Goal: Task Accomplishment & Management: Manage account settings

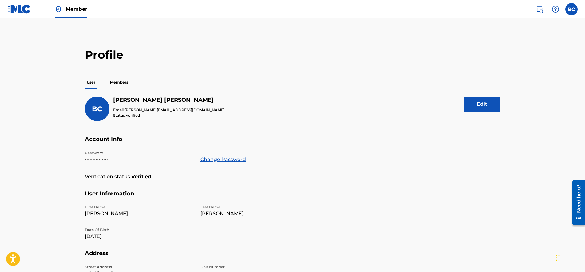
click at [570, 11] on label at bounding box center [571, 9] width 12 height 12
click at [571, 9] on input "BC [PERSON_NAME] [PERSON_NAME][EMAIL_ADDRESS][DOMAIN_NAME] Notification Prefere…" at bounding box center [571, 9] width 0 height 0
click at [489, 199] on h5 "User Information" at bounding box center [292, 197] width 415 height 14
click at [486, 107] on button "Edit" at bounding box center [481, 103] width 37 height 15
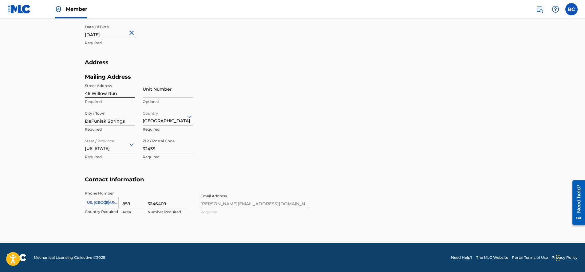
scroll to position [221, 0]
click at [261, 204] on div "Phone Number [GEOGRAPHIC_DATA], [GEOGRAPHIC_DATA] +1 Country Required 859 Area …" at bounding box center [197, 208] width 224 height 37
click at [253, 204] on div "Phone Number [GEOGRAPHIC_DATA], [GEOGRAPHIC_DATA] +1 Country Required 859 Area …" at bounding box center [197, 208] width 224 height 37
drag, startPoint x: 206, startPoint y: 210, endPoint x: 205, endPoint y: 198, distance: 11.8
click at [205, 198] on div "Phone Number [GEOGRAPHIC_DATA], [GEOGRAPHIC_DATA] +1 Country Required 859 Area …" at bounding box center [197, 208] width 224 height 37
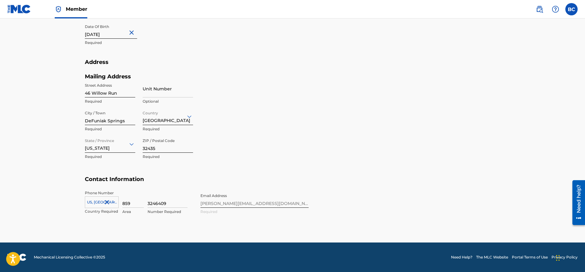
click at [205, 198] on div "Phone Number [GEOGRAPHIC_DATA], [GEOGRAPHIC_DATA] +1 Country Required 859 Area …" at bounding box center [197, 208] width 224 height 37
drag, startPoint x: 210, startPoint y: 194, endPoint x: 209, endPoint y: 205, distance: 10.3
click at [209, 205] on div "Phone Number [GEOGRAPHIC_DATA], [GEOGRAPHIC_DATA] +1 Country Required 859 Area …" at bounding box center [197, 208] width 224 height 37
click at [237, 165] on div "Mailing Address Street Address [GEOGRAPHIC_DATA] Required Unit Number Optional …" at bounding box center [197, 124] width 224 height 103
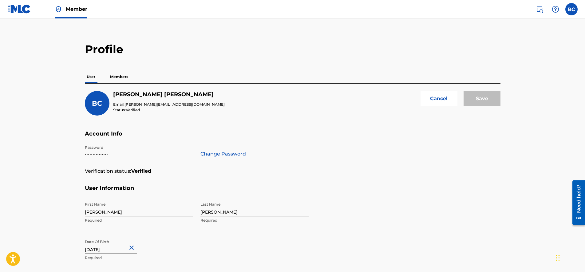
scroll to position [0, 0]
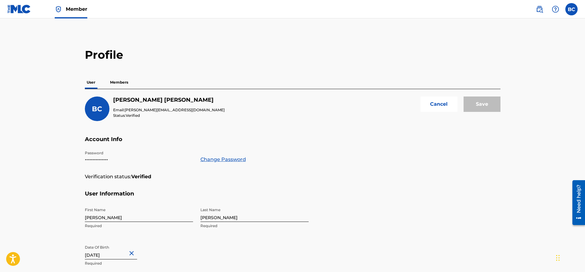
click at [435, 102] on button "Cancel" at bounding box center [438, 103] width 37 height 15
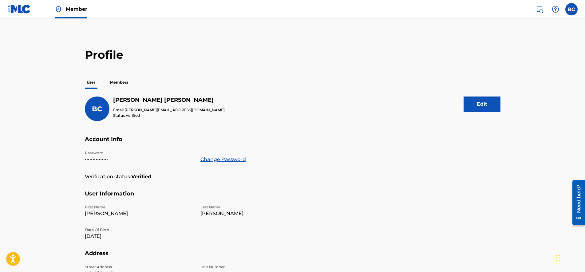
click at [119, 83] on p "Members" at bounding box center [119, 82] width 22 height 13
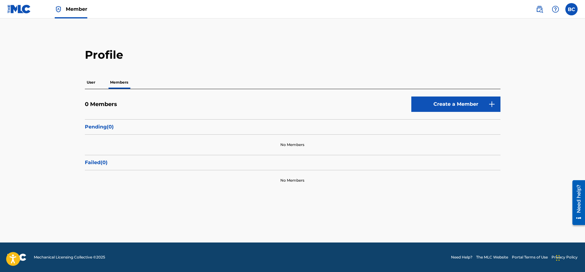
click at [491, 104] on img at bounding box center [491, 103] width 7 height 7
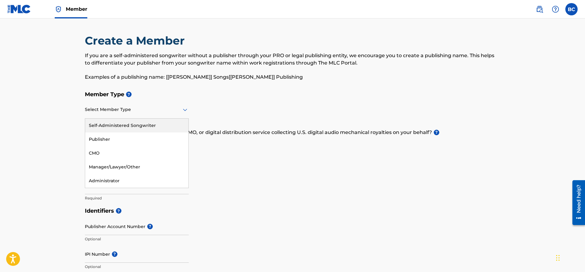
click at [185, 110] on icon at bounding box center [185, 110] width 4 height 2
click at [105, 139] on div "Publisher" at bounding box center [136, 139] width 103 height 14
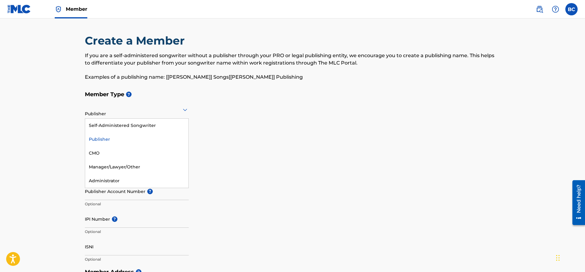
click at [185, 111] on icon at bounding box center [185, 110] width 4 height 2
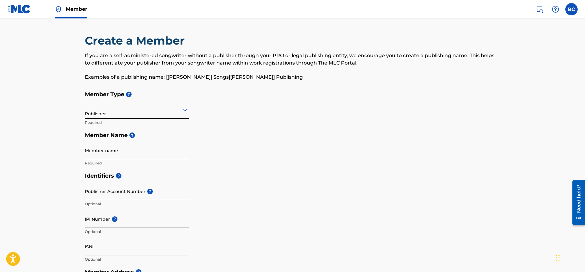
click at [243, 122] on div "Member Type ? Publisher Required Member Name ? Member name Required" at bounding box center [292, 128] width 415 height 81
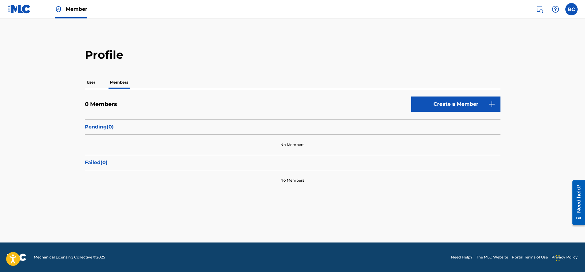
click at [93, 80] on p "User" at bounding box center [91, 82] width 12 height 13
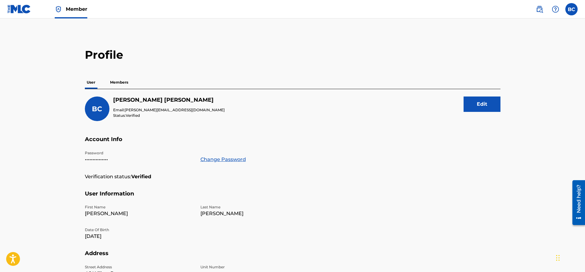
click at [572, 8] on label at bounding box center [571, 9] width 12 height 12
click at [571, 9] on input "BC [PERSON_NAME] [PERSON_NAME][EMAIL_ADDRESS][DOMAIN_NAME] Notification Prefere…" at bounding box center [571, 9] width 0 height 0
click at [534, 43] on p "[PERSON_NAME][EMAIL_ADDRESS][DOMAIN_NAME]" at bounding box center [550, 43] width 47 height 6
click at [571, 9] on input "BC [PERSON_NAME] [PERSON_NAME][EMAIL_ADDRESS][DOMAIN_NAME] Notification Prefere…" at bounding box center [571, 9] width 0 height 0
click at [521, 66] on link "Notification Preferences" at bounding box center [526, 66] width 45 height 6
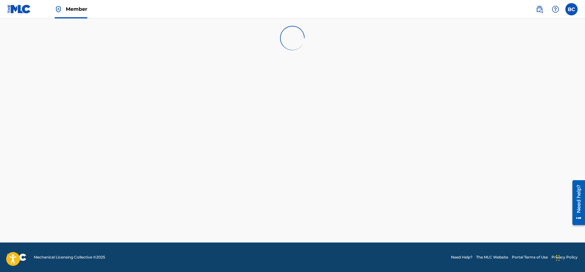
click at [21, 9] on img at bounding box center [19, 9] width 24 height 9
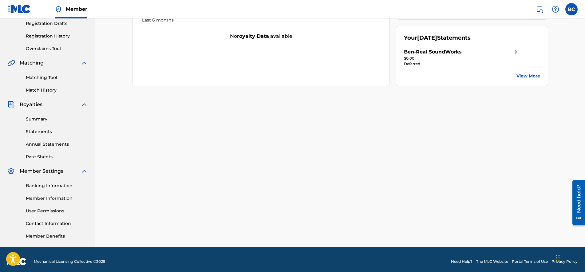
scroll to position [109, 0]
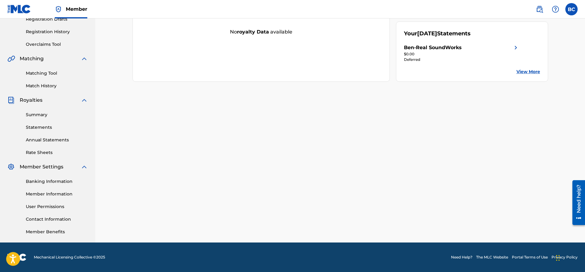
click at [50, 183] on link "Banking Information" at bounding box center [57, 181] width 62 height 6
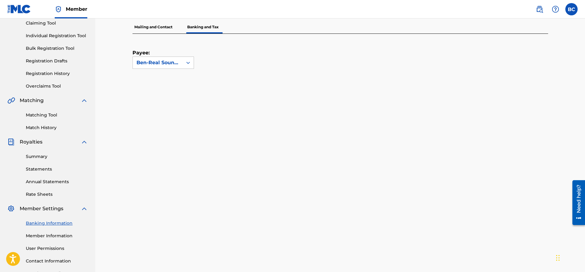
scroll to position [72, 0]
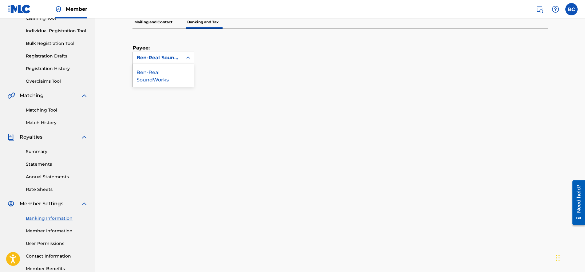
click at [190, 58] on icon at bounding box center [188, 58] width 6 height 6
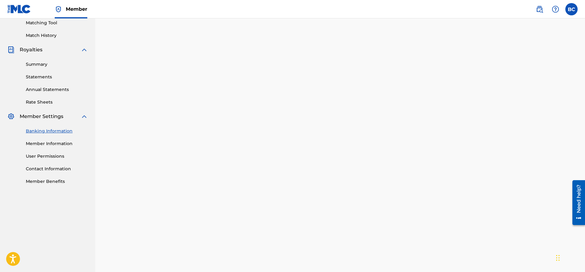
scroll to position [165, 0]
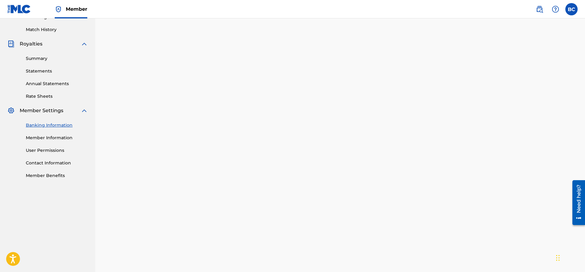
click at [558, 165] on div "Banking and Tax The Banking and Tax tab needs to be fully completed before any …" at bounding box center [339, 99] width 489 height 493
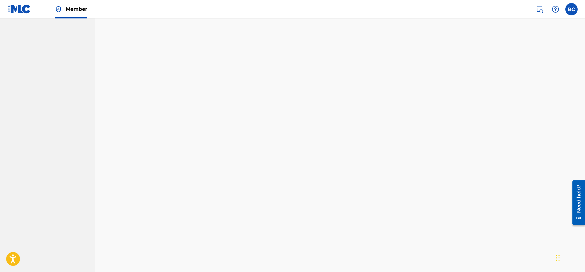
scroll to position [411, 0]
drag, startPoint x: 586, startPoint y: 153, endPoint x: 15, endPoint y: 30, distance: 584.0
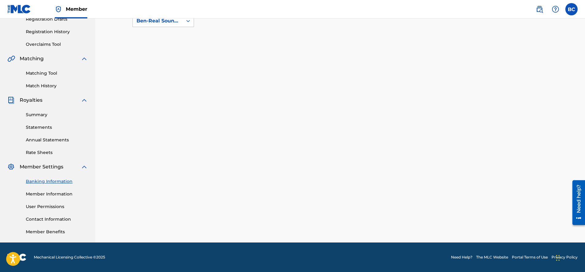
scroll to position [109, 0]
